Goal: Task Accomplishment & Management: Manage account settings

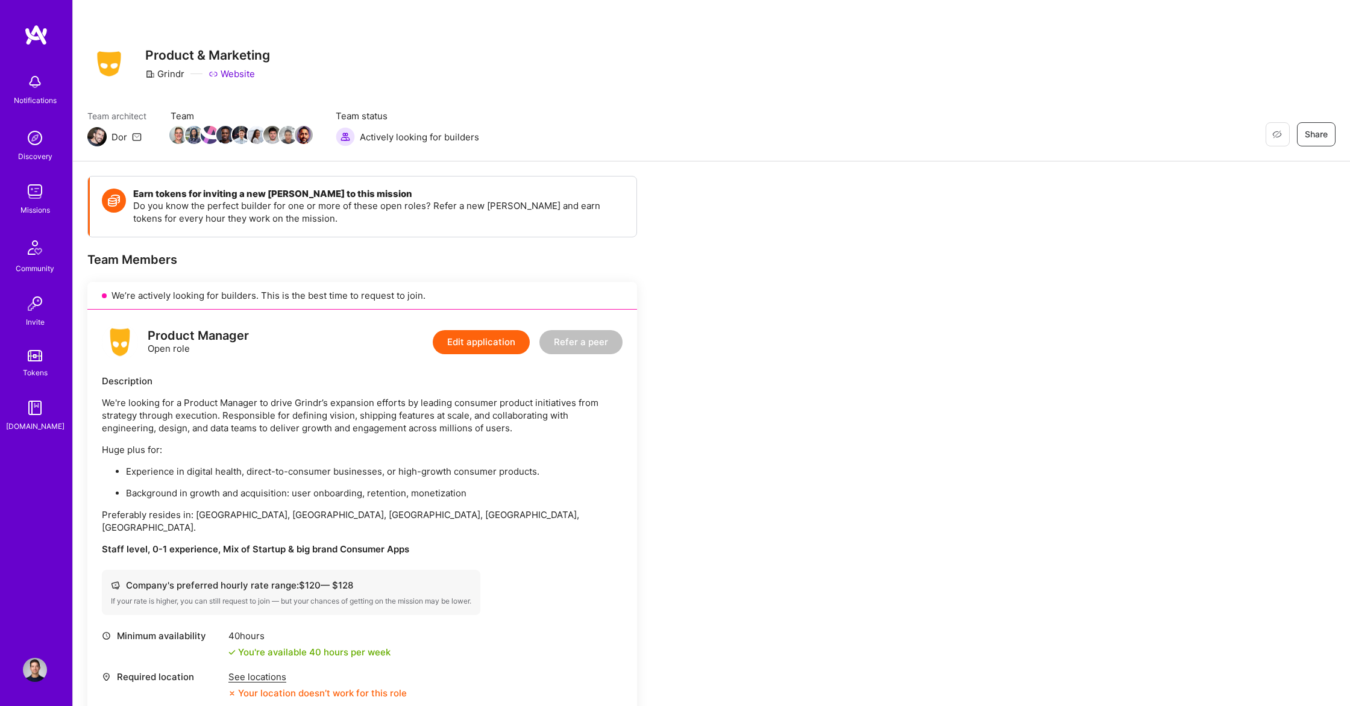
click at [237, 518] on p "Preferably resides in: [GEOGRAPHIC_DATA], [GEOGRAPHIC_DATA], [GEOGRAPHIC_DATA],…" at bounding box center [362, 521] width 521 height 25
click at [33, 65] on div "2 Notifications Discovery Missions Community Invite Tokens [DOMAIN_NAME]" at bounding box center [36, 332] width 72 height 617
click at [29, 93] on img at bounding box center [35, 82] width 24 height 24
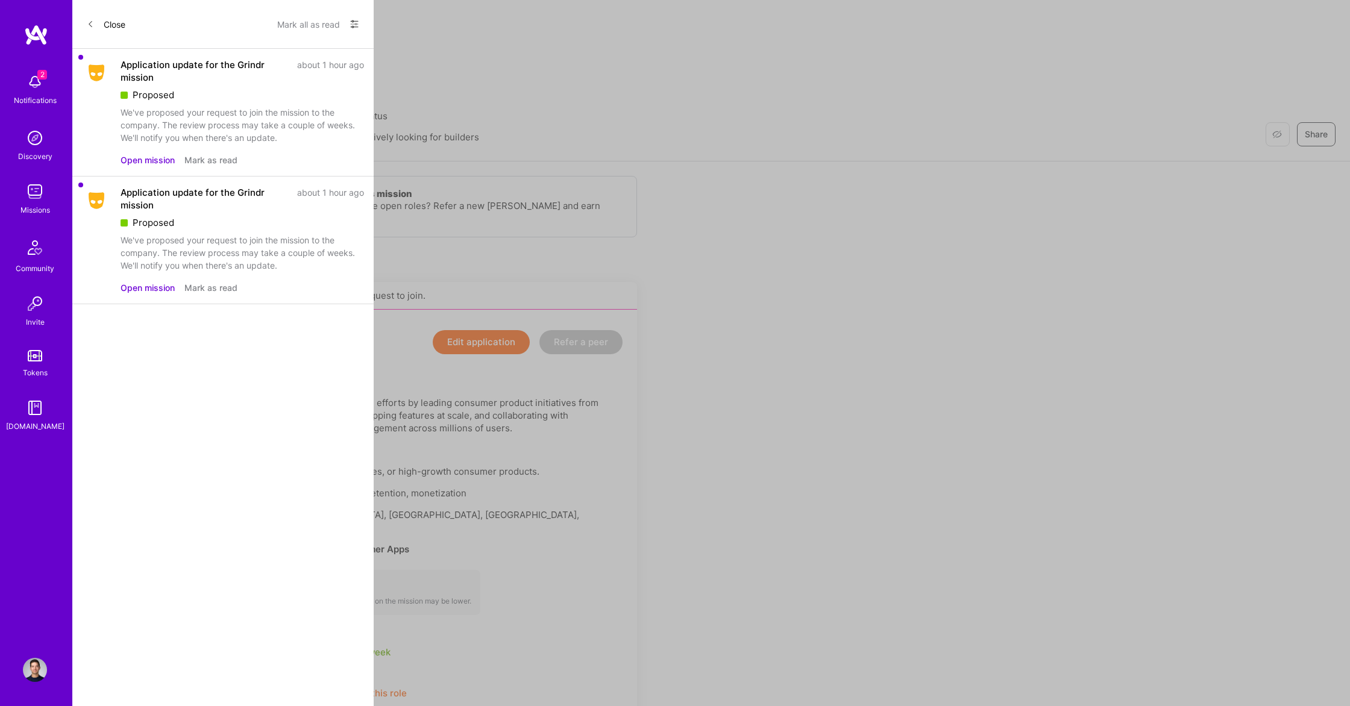
click at [197, 160] on button "Mark as read" at bounding box center [210, 160] width 53 height 13
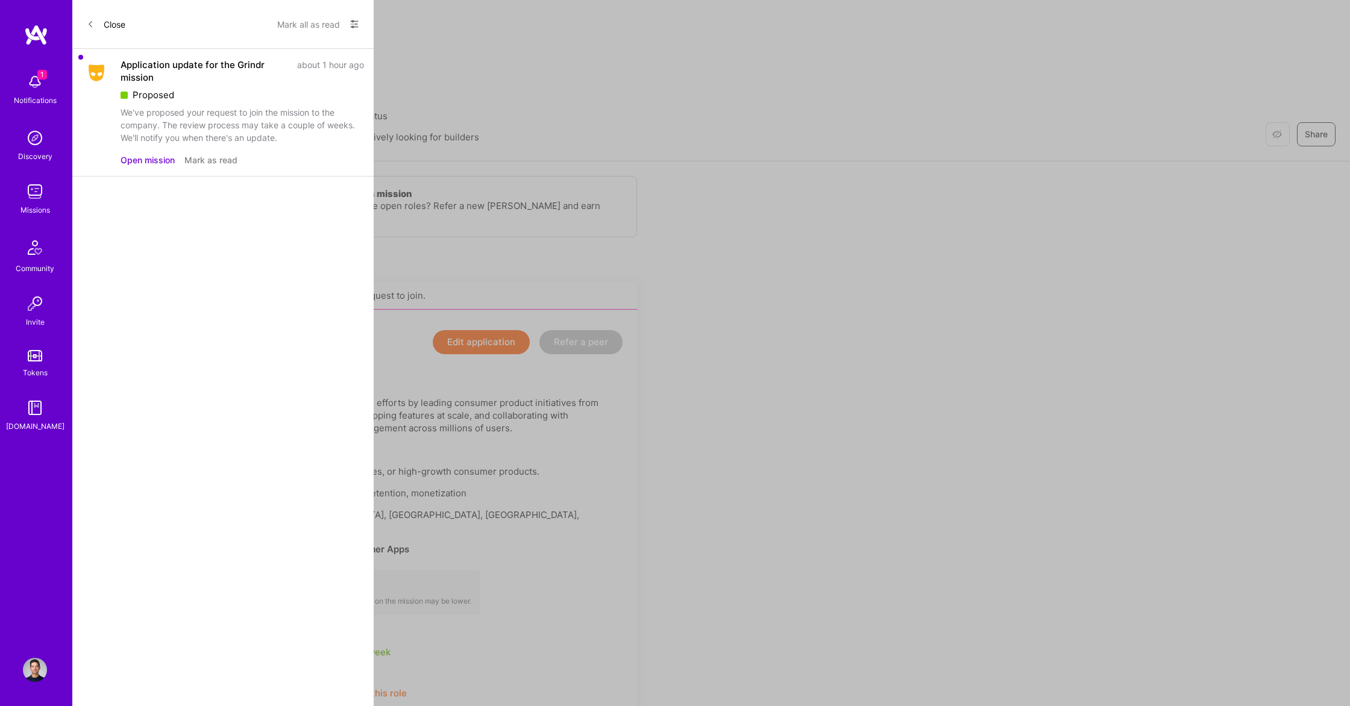
click at [200, 161] on button "Mark as read" at bounding box center [210, 160] width 53 height 13
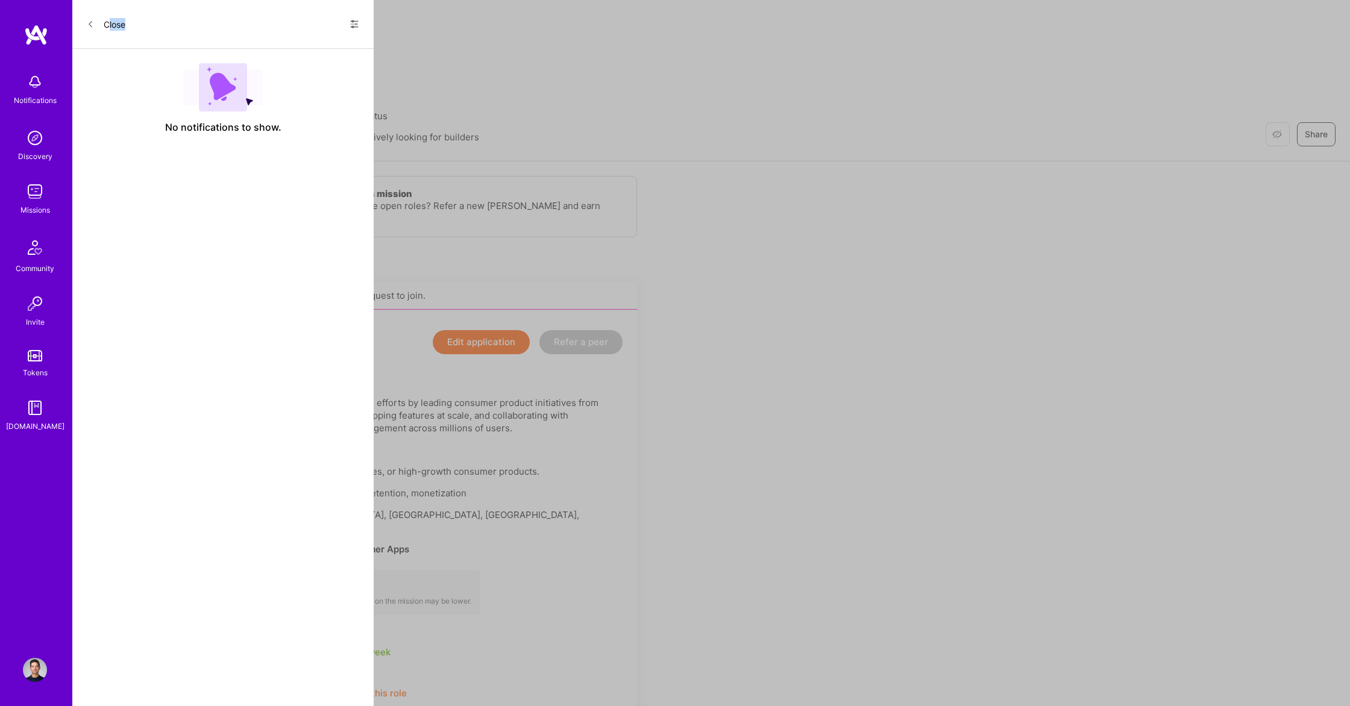
click at [123, 23] on div "Close Show all notifications Show unread notifications only" at bounding box center [222, 24] width 301 height 49
click at [123, 23] on button "Close" at bounding box center [106, 23] width 39 height 19
